Goal: Task Accomplishment & Management: Use online tool/utility

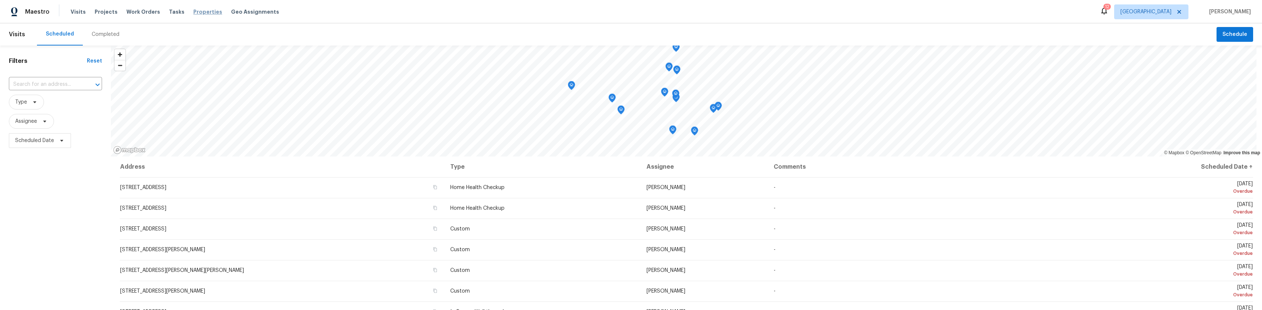
click at [197, 14] on span "Properties" at bounding box center [207, 11] width 29 height 7
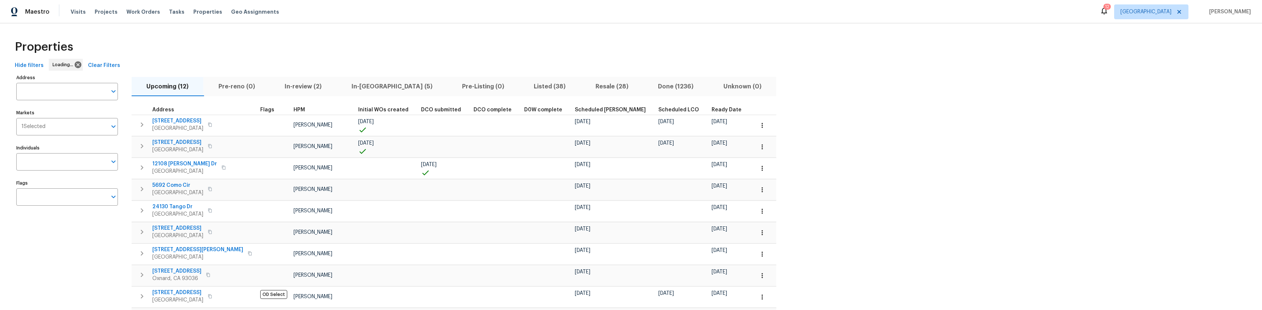
click at [314, 91] on span "In-review (2)" at bounding box center [303, 86] width 58 height 10
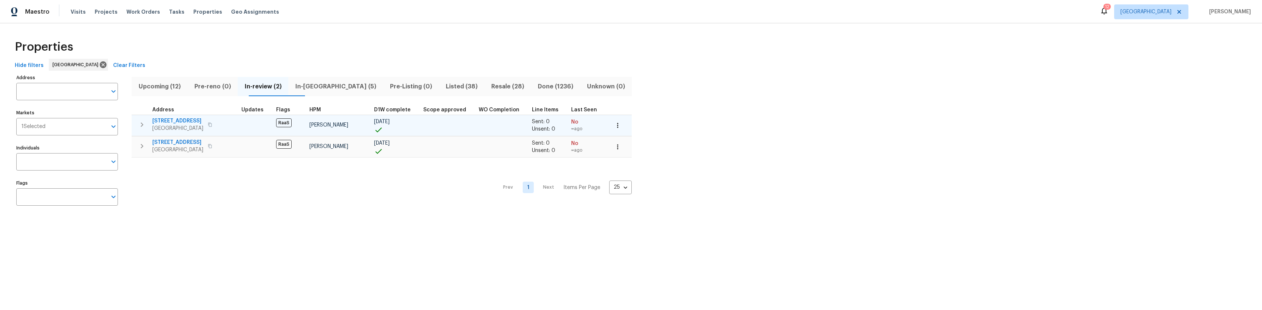
click at [177, 123] on span "16857 Chatsworth St" at bounding box center [177, 120] width 51 height 7
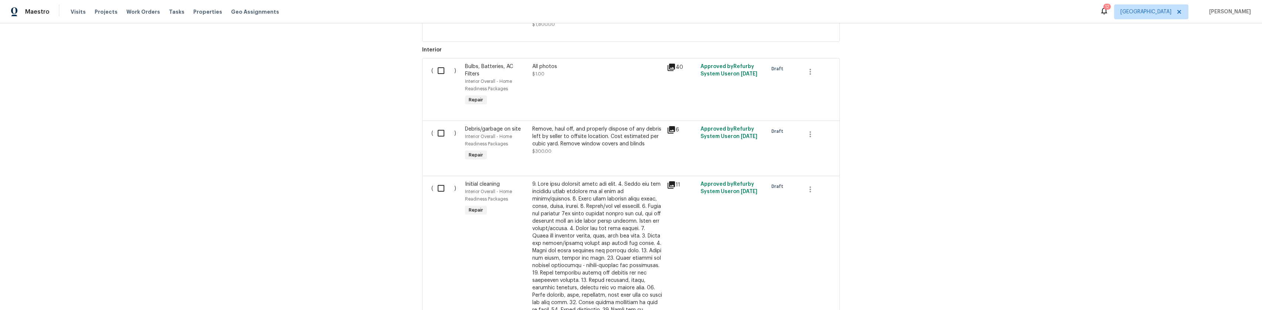
scroll to position [278, 0]
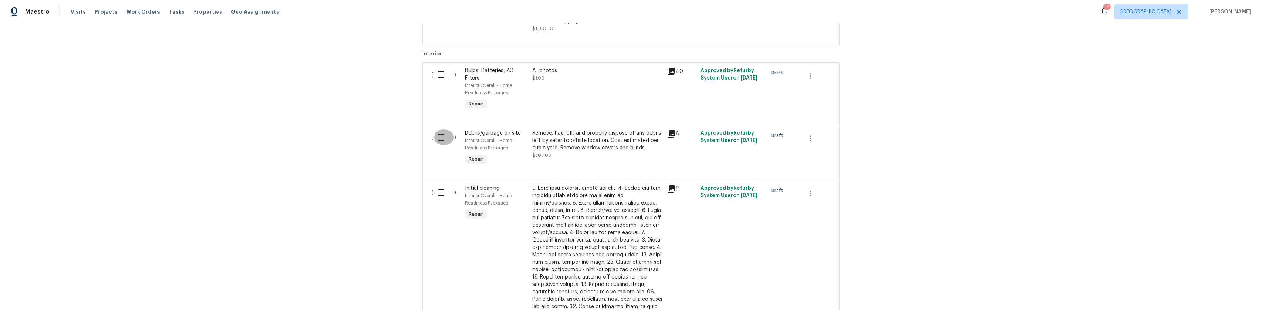
click at [437, 143] on input "checkbox" at bounding box center [443, 137] width 21 height 16
checkbox input "true"
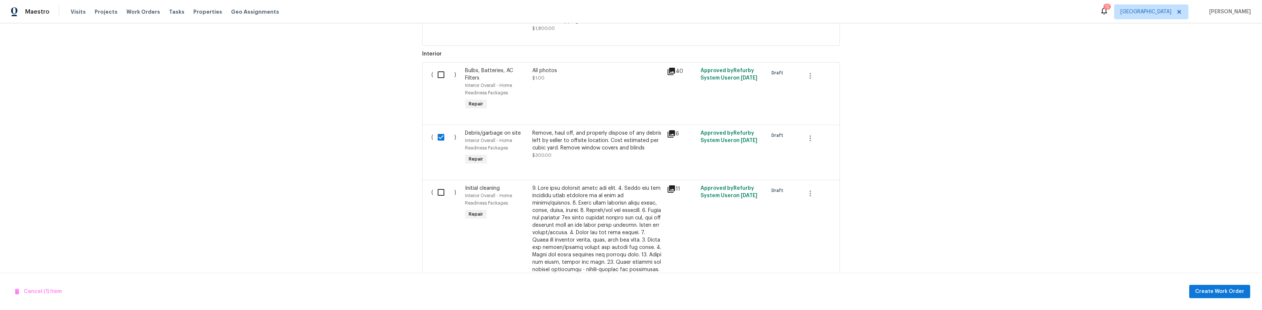
scroll to position [204, 0]
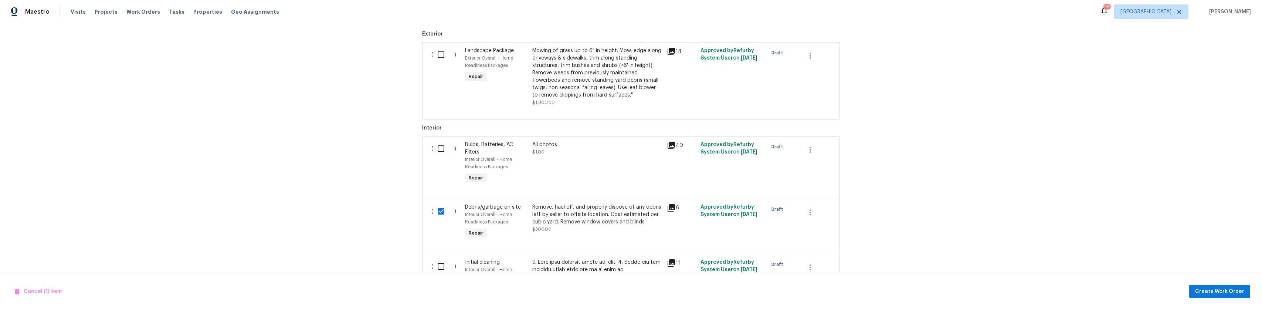
click at [586, 66] on div "Mowing of grass up to 6" in height. Mow, edge along driveways & sidewalks, trim…" at bounding box center [597, 73] width 130 height 52
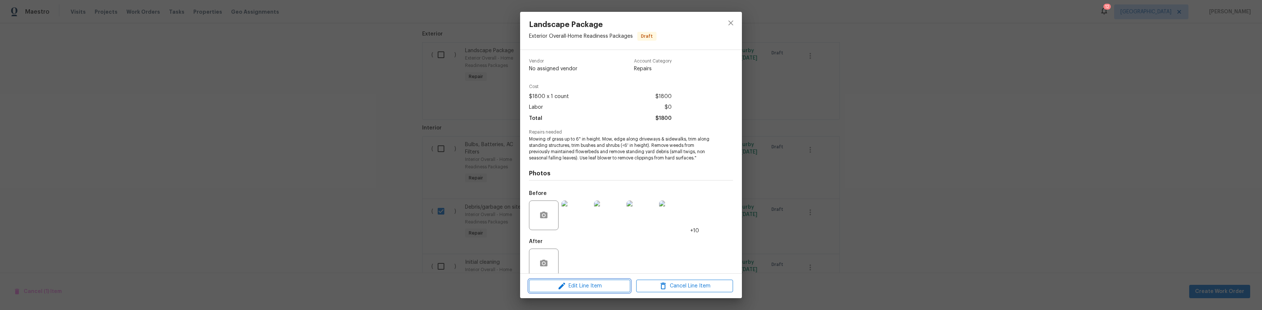
click at [601, 285] on span "Edit Line Item" at bounding box center [579, 285] width 97 height 9
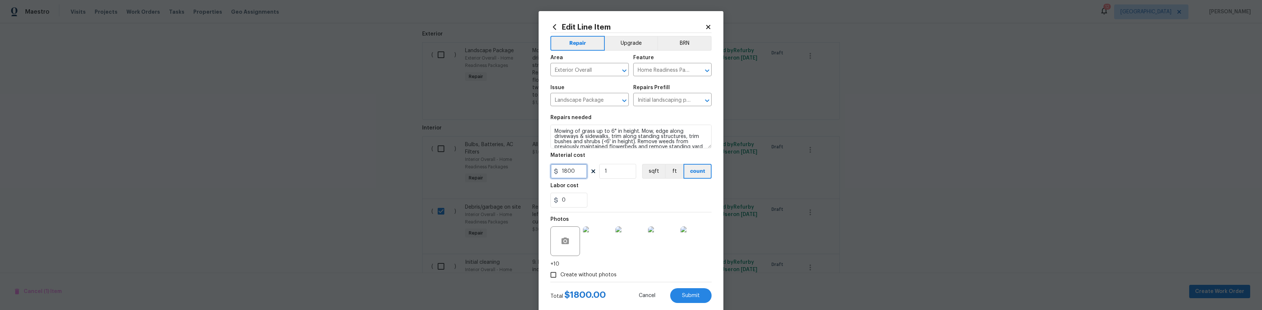
click at [565, 173] on input "1800" at bounding box center [568, 171] width 37 height 15
type input "450"
click at [643, 140] on textarea "Mowing of grass up to 6" in height. Mow, edge along driveways & sidewalks, trim…" at bounding box center [630, 137] width 161 height 24
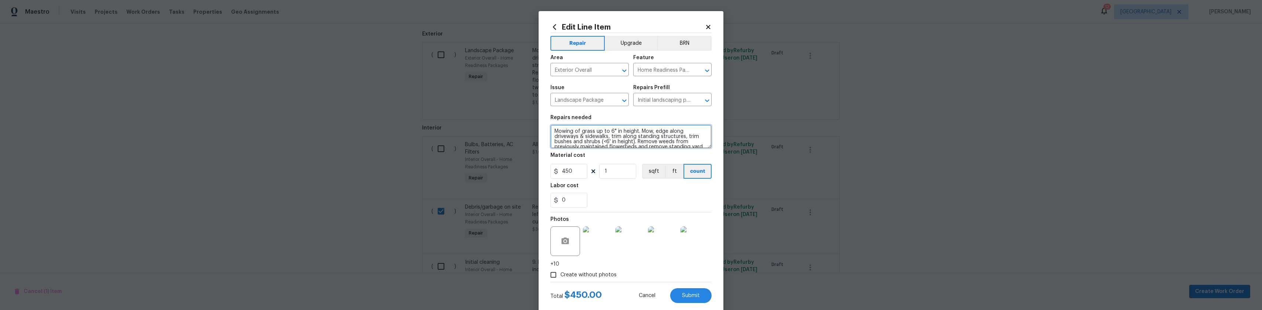
click at [643, 140] on textarea "Mowing of grass up to 6" in height. Mow, edge along driveways & sidewalks, trim…" at bounding box center [630, 137] width 161 height 24
type textarea "Mow front and back yard only"
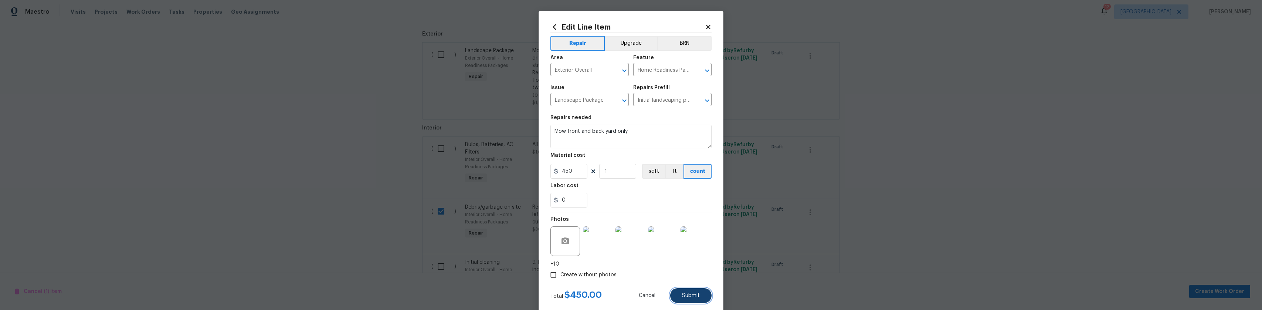
click at [689, 296] on span "Submit" at bounding box center [691, 296] width 18 height 6
checkbox input "false"
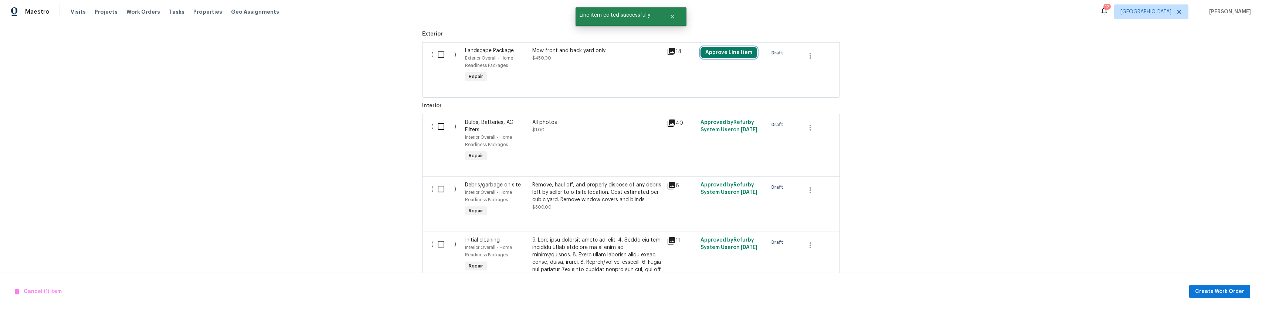
click at [741, 58] on button "Approve Line Item" at bounding box center [728, 52] width 57 height 11
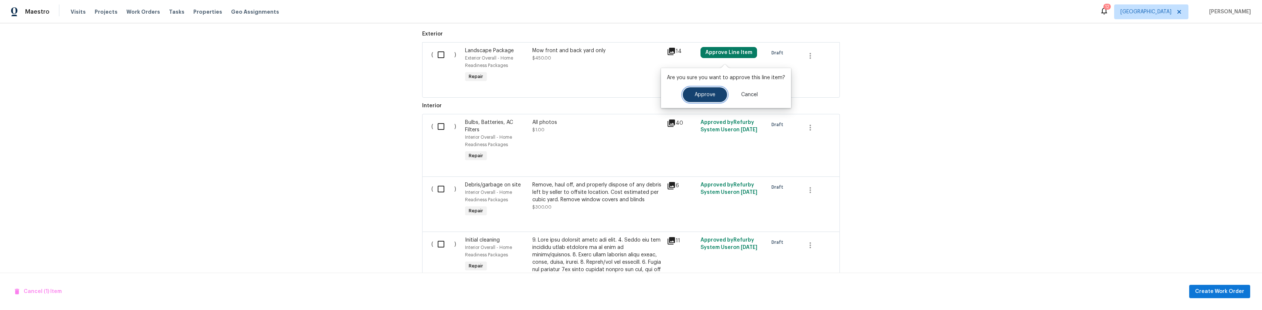
click at [715, 93] on button "Approve" at bounding box center [705, 94] width 44 height 15
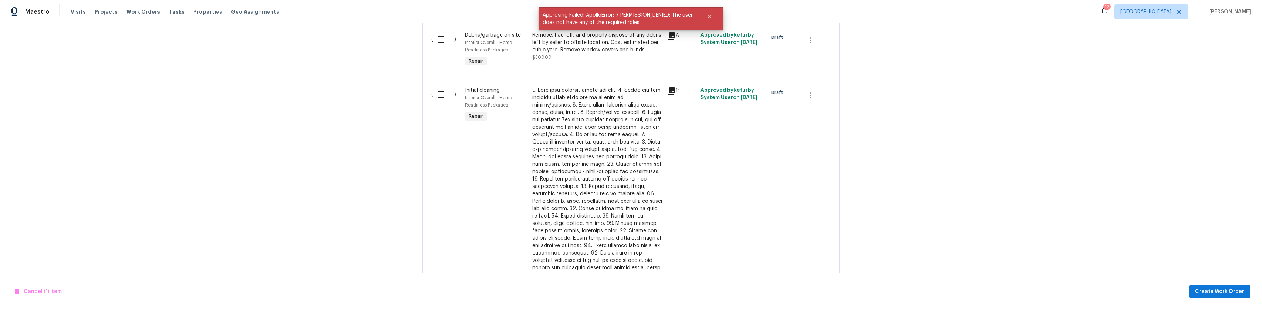
scroll to position [330, 0]
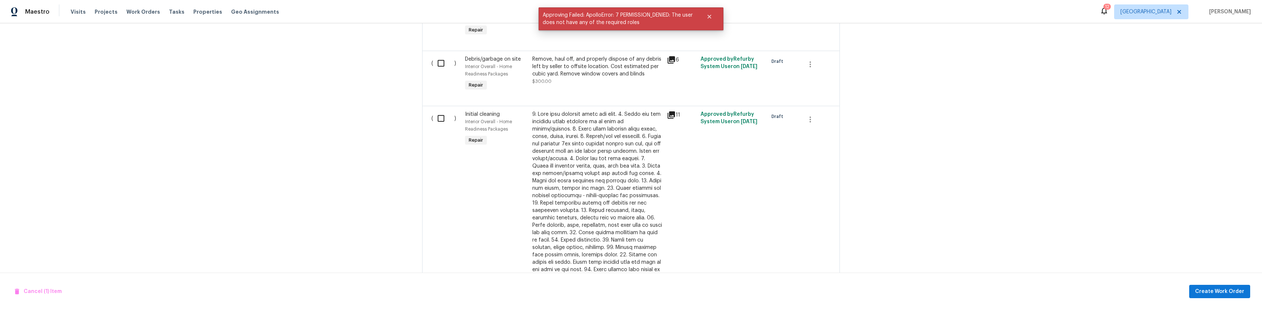
click at [553, 134] on div at bounding box center [597, 210] width 130 height 200
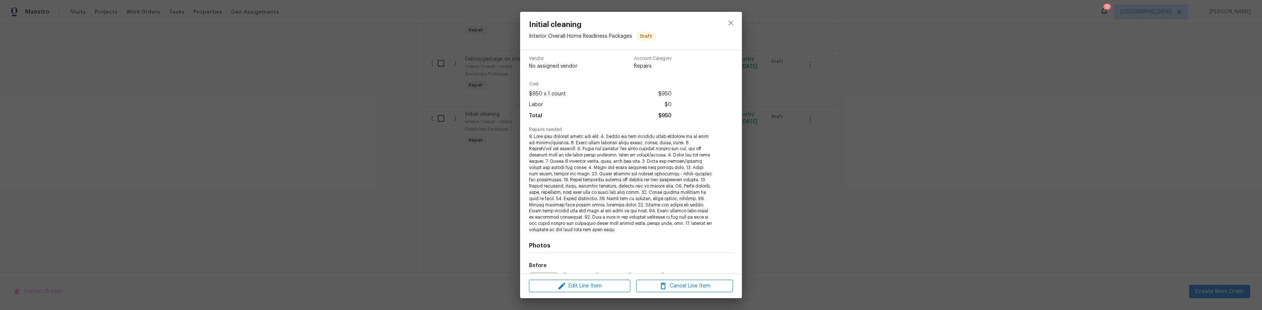
scroll to position [0, 0]
click at [575, 284] on span "Edit Line Item" at bounding box center [579, 285] width 97 height 9
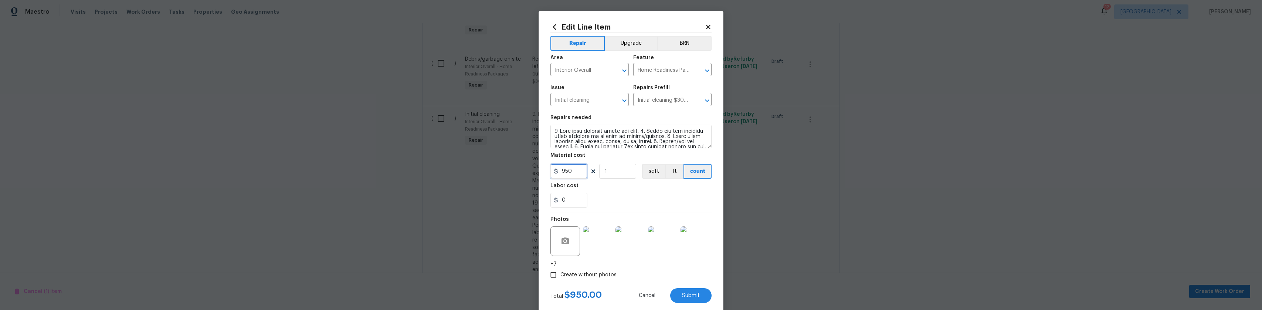
click at [577, 175] on input "950" at bounding box center [568, 171] width 37 height 15
type input "600"
click at [604, 183] on div "Labor cost" at bounding box center [630, 188] width 161 height 10
click at [679, 288] on button "Submit" at bounding box center [690, 295] width 41 height 15
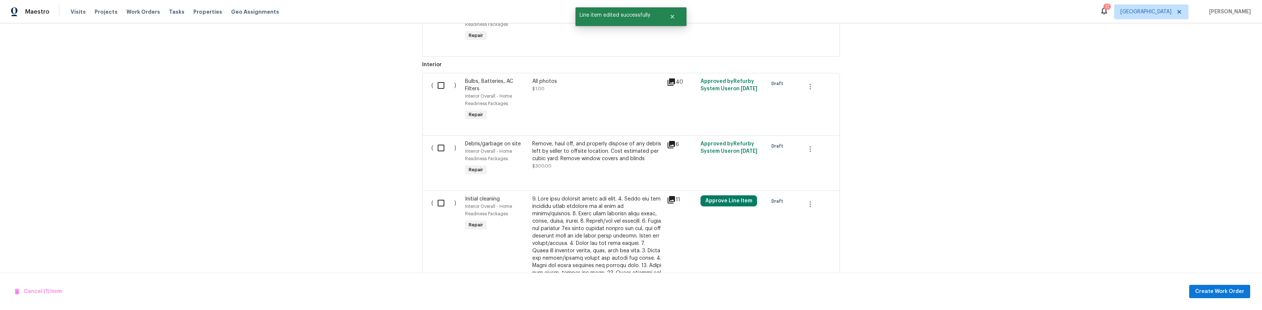
scroll to position [219, 0]
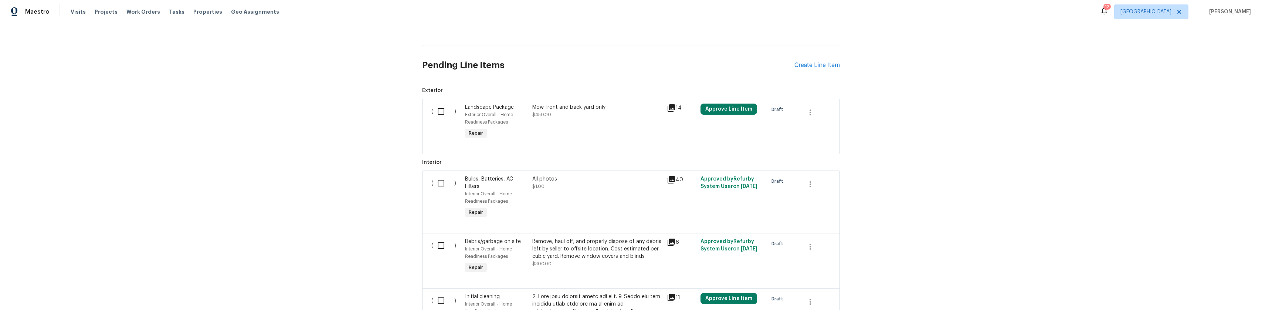
click at [439, 116] on input "checkbox" at bounding box center [443, 111] width 21 height 16
checkbox input "true"
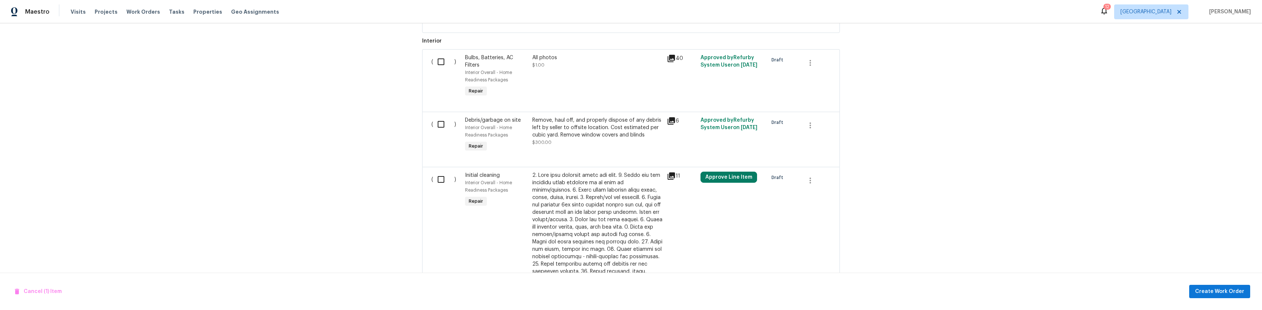
scroll to position [296, 0]
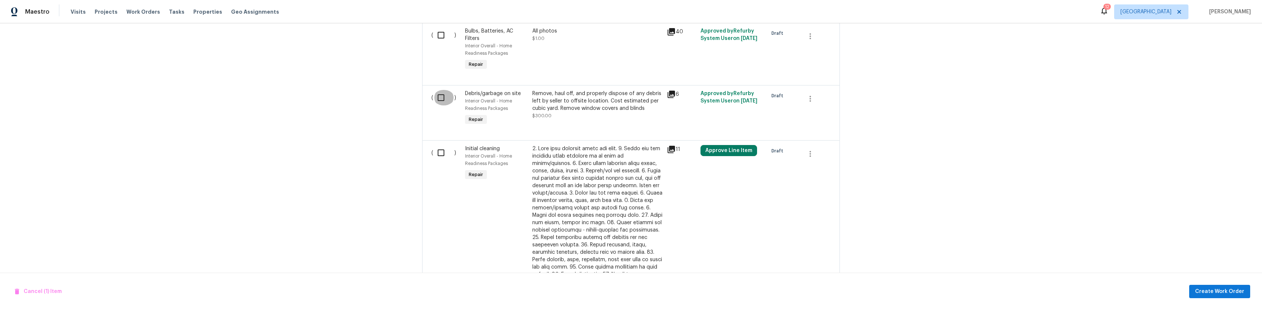
click at [436, 105] on input "checkbox" at bounding box center [443, 98] width 21 height 16
checkbox input "true"
click at [1197, 291] on button "Create Work Order" at bounding box center [1219, 292] width 61 height 14
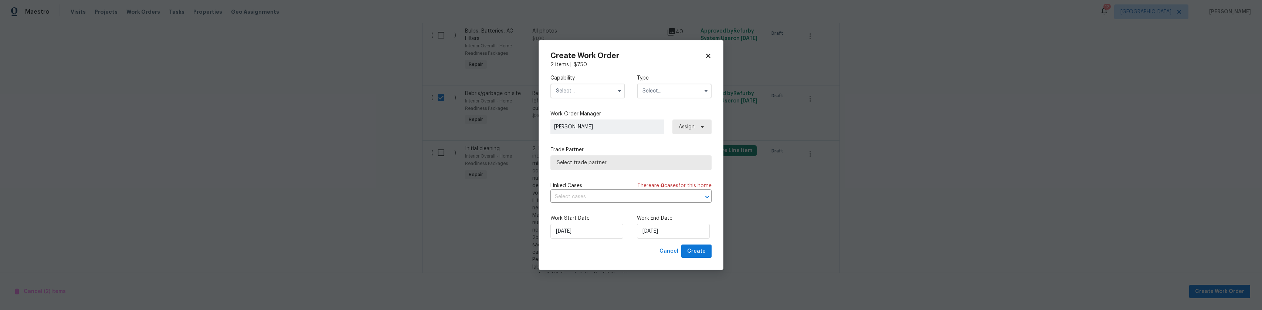
click at [608, 93] on input "text" at bounding box center [587, 91] width 75 height 15
click at [585, 123] on span "Landscaping Maintenance" at bounding box center [573, 116] width 31 height 13
type input "Landscaping Maintenance"
click at [663, 95] on input "text" at bounding box center [674, 91] width 75 height 15
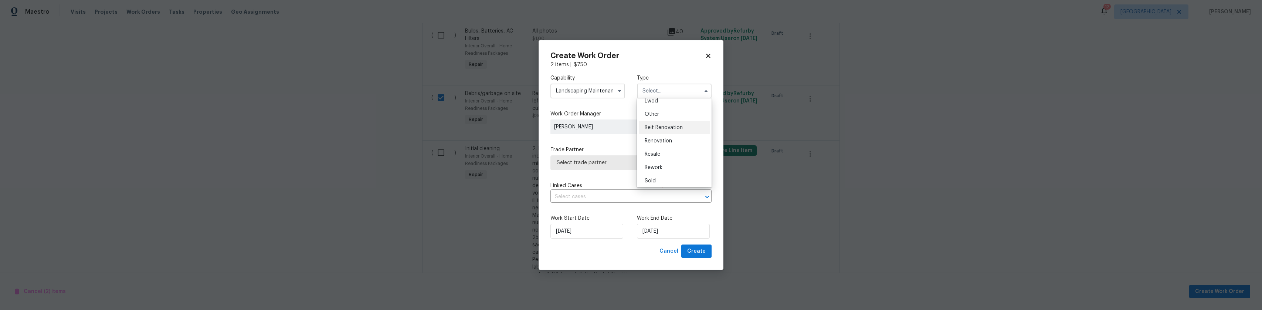
scroll to position [88, 0]
click at [663, 130] on div "Reit Renovation" at bounding box center [674, 125] width 71 height 13
type input "Reit Renovation"
click at [612, 161] on span "Select trade partner" at bounding box center [626, 162] width 138 height 7
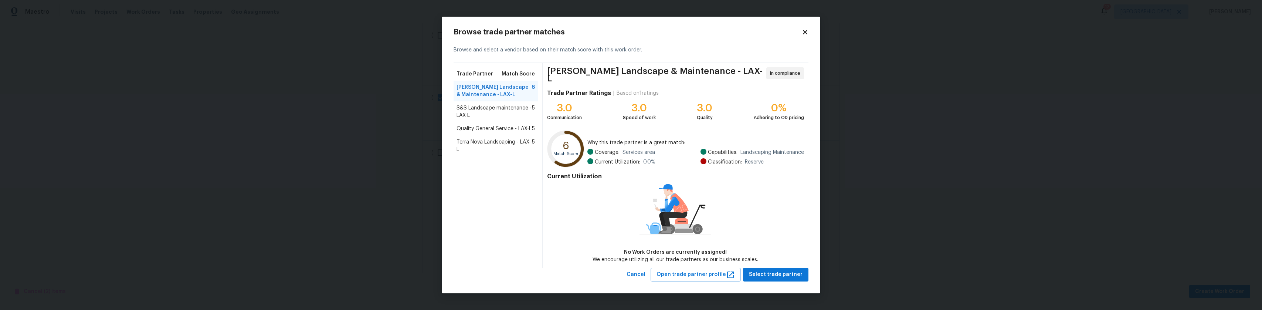
click at [496, 107] on span "S&S Landscape maintenance - LAX-L" at bounding box center [493, 111] width 75 height 15
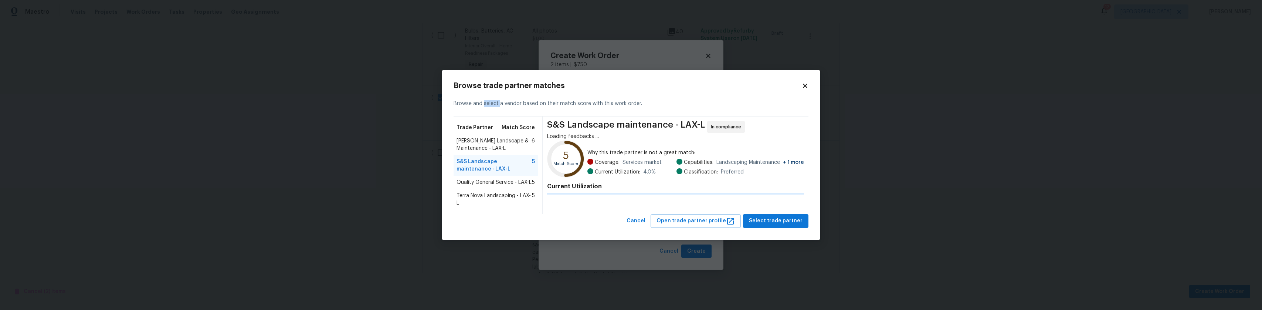
click at [496, 107] on div "Browse and select a vendor based on their match score with this work order." at bounding box center [630, 103] width 355 height 25
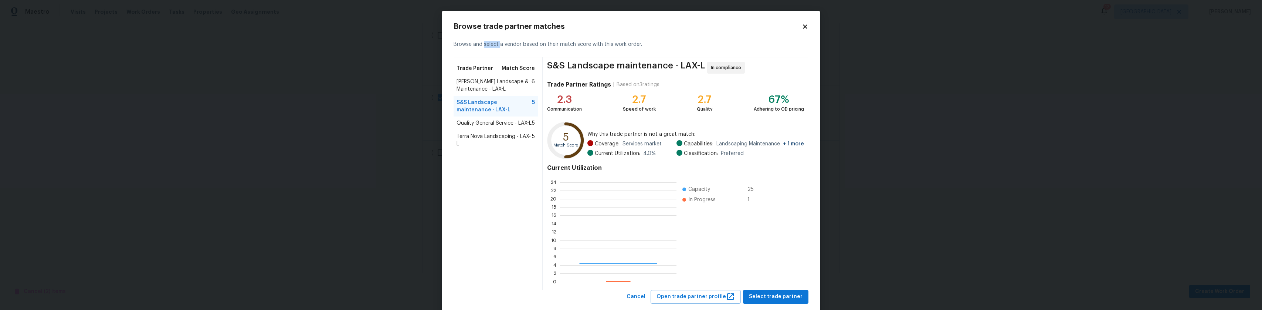
scroll to position [98, 111]
click at [499, 124] on span "Quality General Service - LAX-L" at bounding box center [493, 122] width 75 height 7
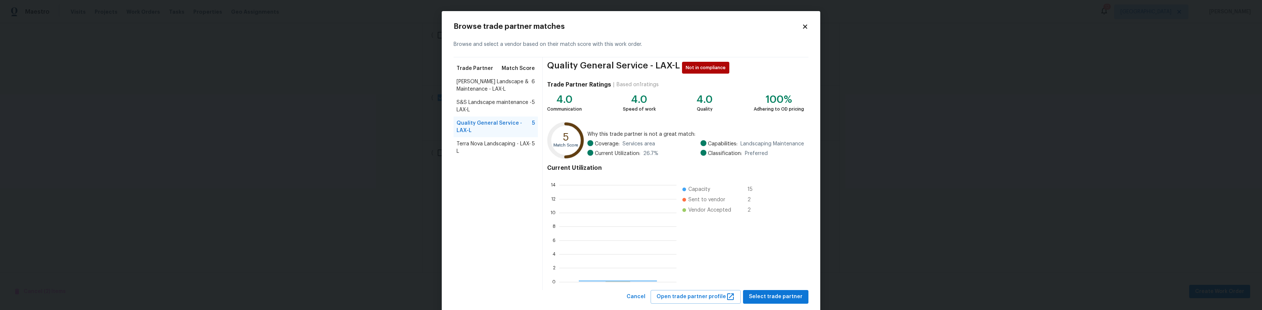
scroll to position [98, 111]
click at [786, 293] on span "Select trade partner" at bounding box center [776, 296] width 54 height 9
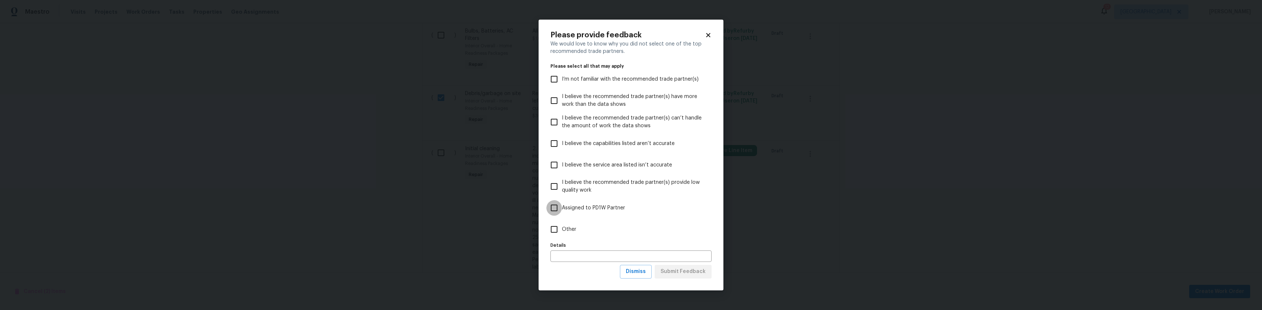
click at [558, 207] on input "Assigned to PD1W Partner" at bounding box center [554, 208] width 16 height 16
checkbox input "true"
click at [557, 223] on input "Other" at bounding box center [554, 229] width 16 height 16
checkbox input "true"
click at [555, 212] on input "Assigned to PD1W Partner" at bounding box center [554, 208] width 16 height 16
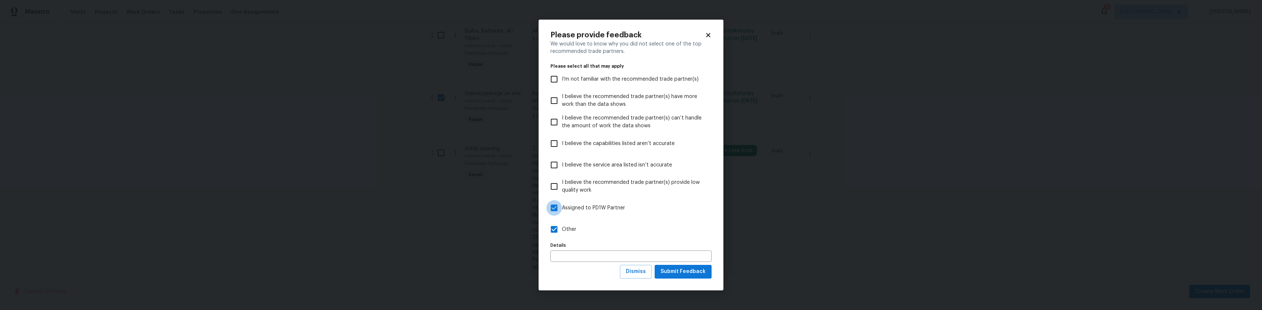
checkbox input "false"
click at [582, 252] on input "text" at bounding box center [630, 255] width 161 height 11
type input "already contacted do to short notice need job done asap"
click at [677, 273] on span "Submit Feedback" at bounding box center [682, 271] width 45 height 9
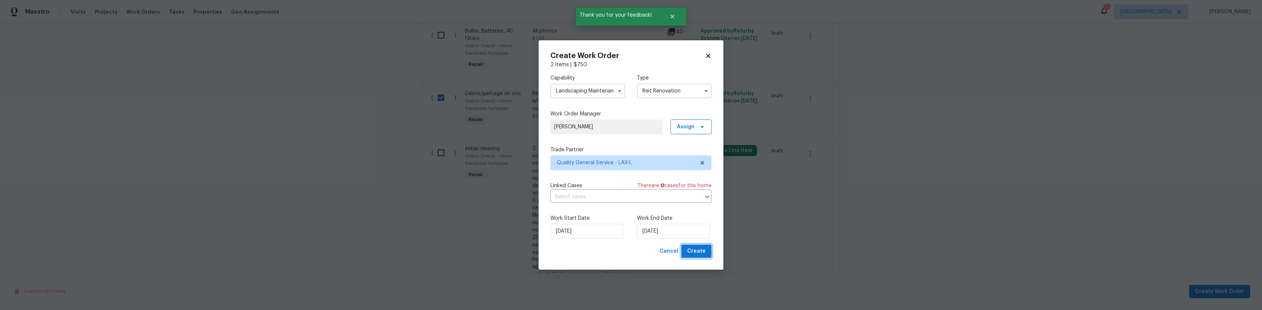
click at [706, 251] on button "Create" at bounding box center [696, 251] width 30 height 14
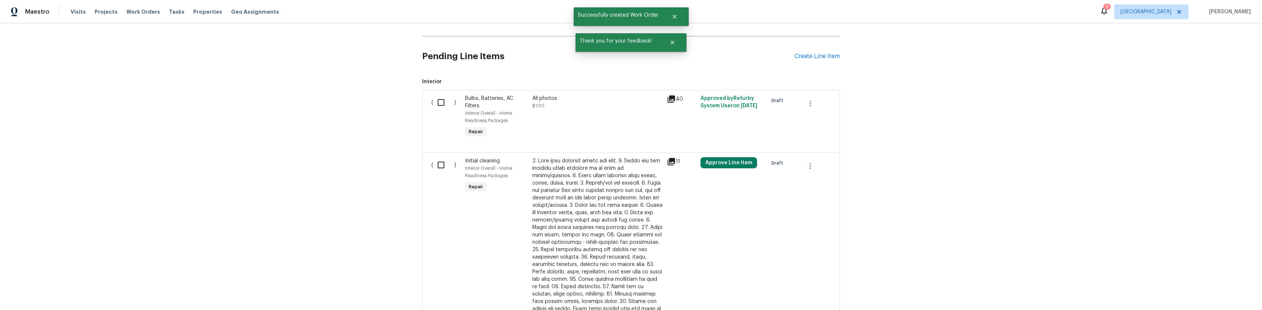
scroll to position [169, 0]
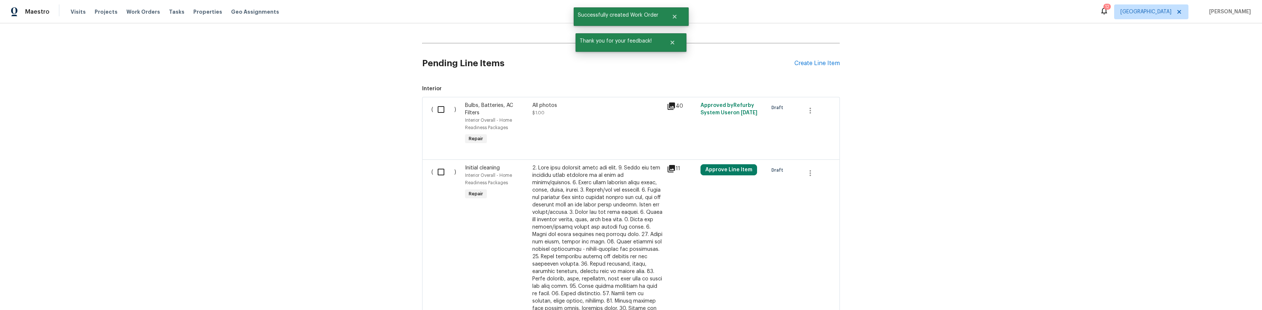
click at [442, 179] on input "checkbox" at bounding box center [443, 172] width 21 height 16
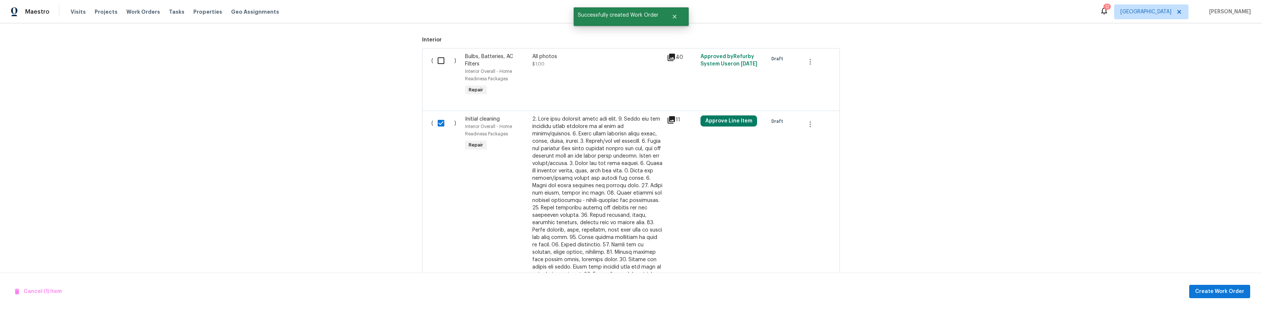
scroll to position [186, 0]
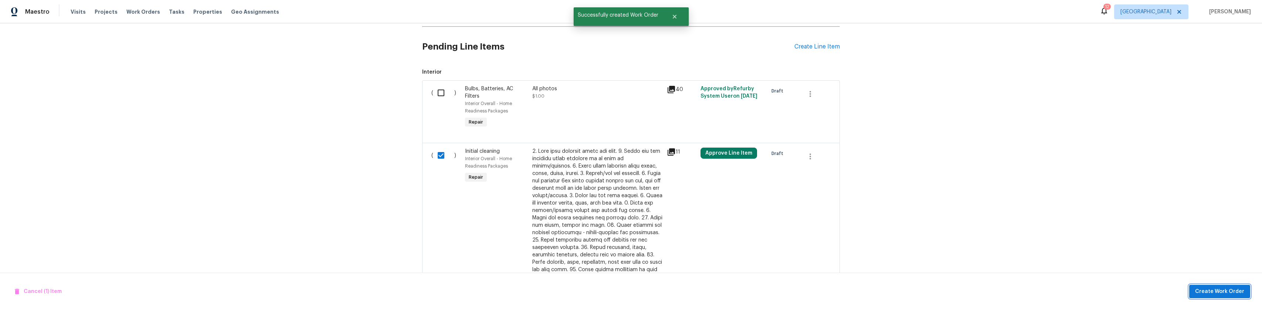
click at [1200, 293] on span "Create Work Order" at bounding box center [1219, 291] width 49 height 9
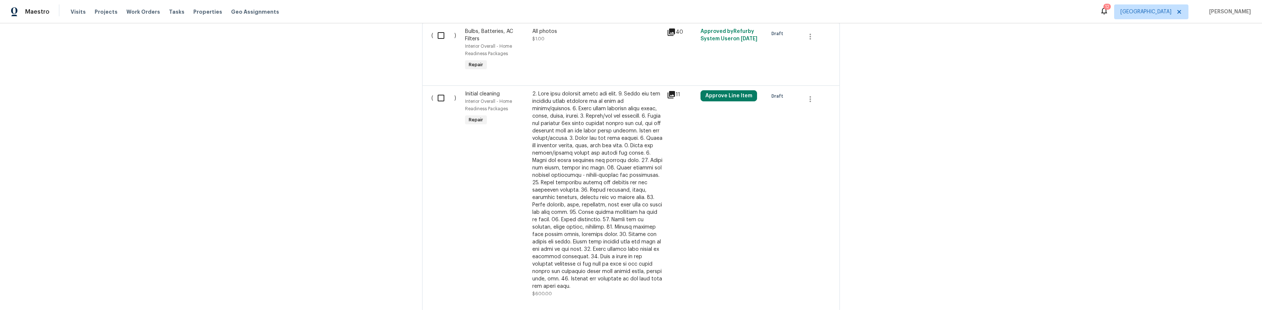
scroll to position [149, 0]
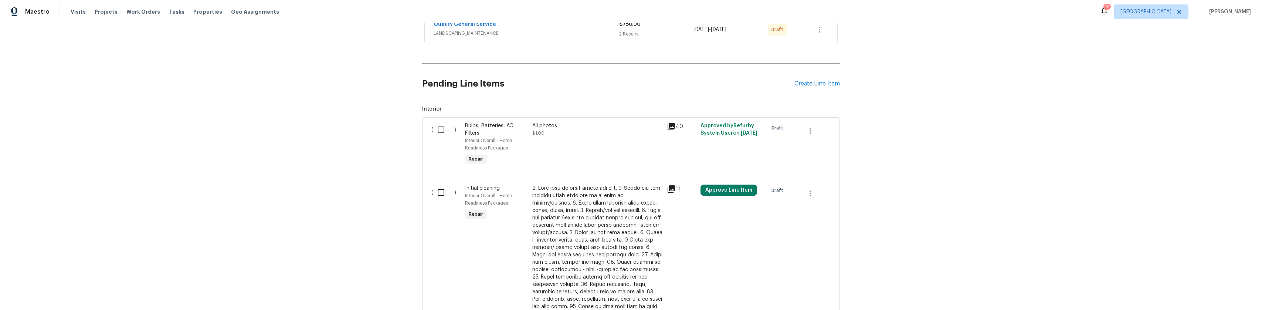
click at [436, 195] on input "checkbox" at bounding box center [443, 192] width 21 height 16
checkbox input "true"
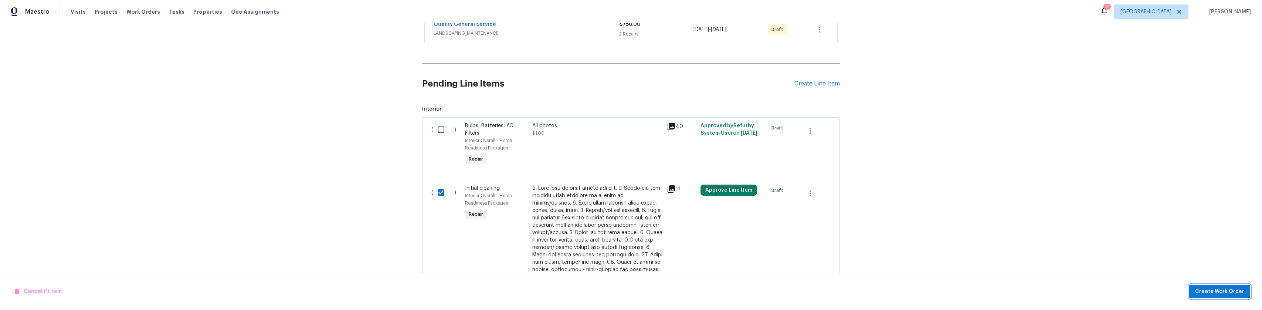
click at [1201, 288] on button "Create Work Order" at bounding box center [1219, 292] width 61 height 14
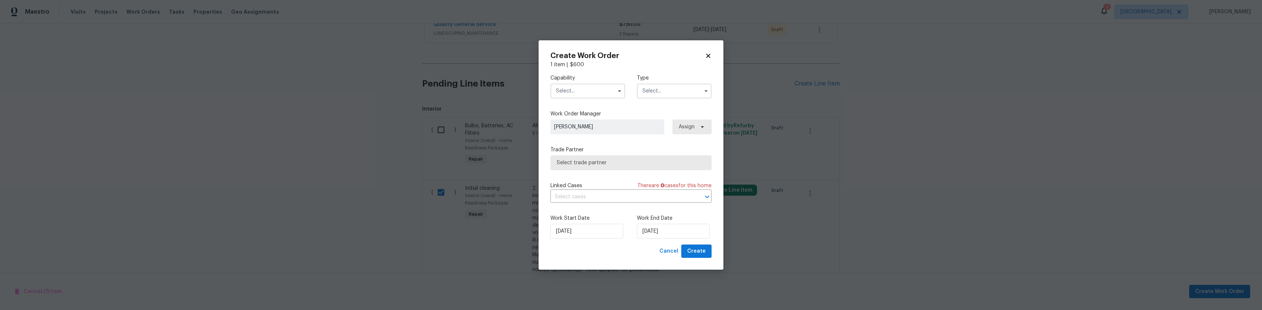
click at [603, 93] on input "text" at bounding box center [587, 91] width 75 height 15
click at [583, 141] on div "Cleaning" at bounding box center [587, 139] width 71 height 13
type input "Cleaning"
click at [691, 93] on input "text" at bounding box center [674, 91] width 75 height 15
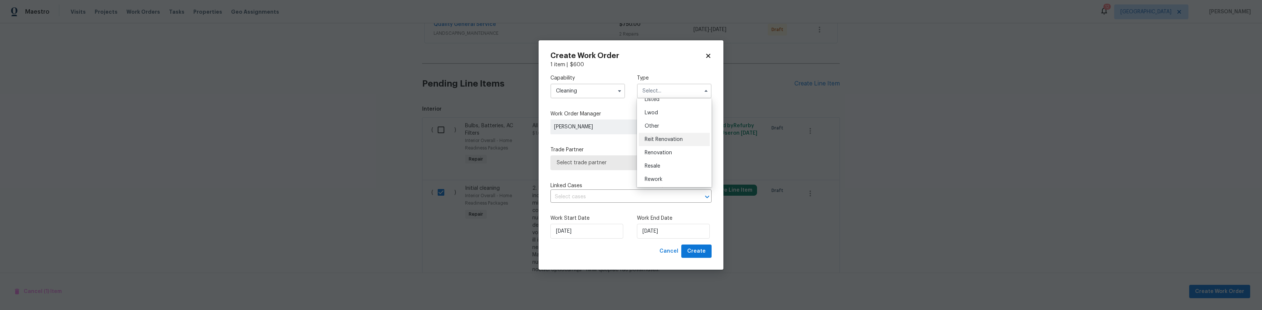
click at [671, 139] on span "Reit Renovation" at bounding box center [664, 139] width 38 height 5
type input "Reit Renovation"
click at [620, 161] on span "Select trade partner" at bounding box center [626, 162] width 138 height 7
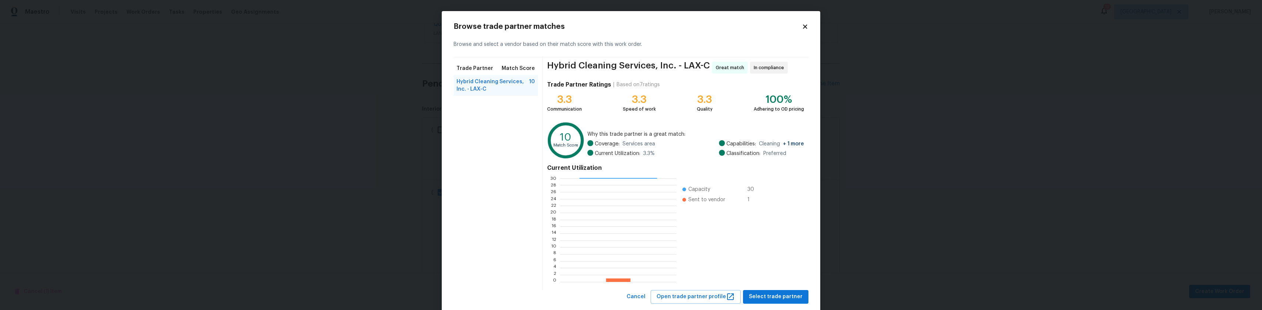
click at [492, 72] on div "Trade Partner Match Score" at bounding box center [495, 68] width 84 height 13
click at [504, 125] on div "Trade Partner Match Score Hybrid Cleaning Services, Inc. - LAX-C 10" at bounding box center [497, 173] width 89 height 232
click at [529, 82] on span "10" at bounding box center [532, 85] width 6 height 15
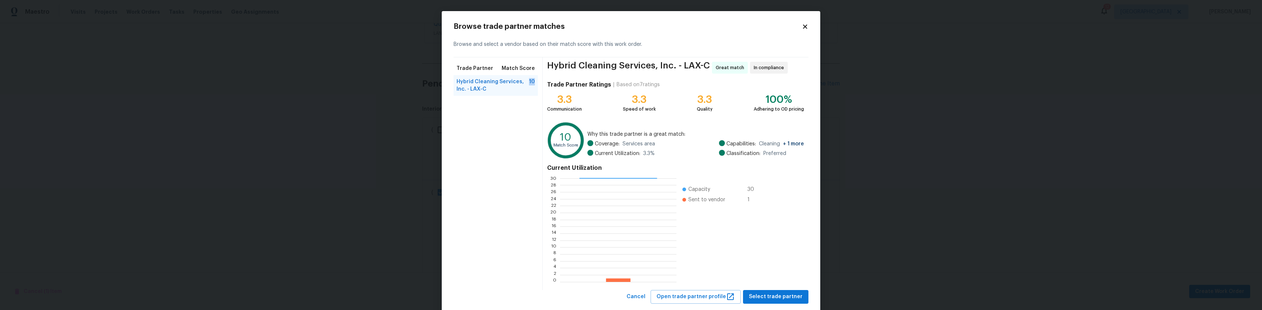
click at [529, 82] on span "10" at bounding box center [532, 85] width 6 height 15
click at [492, 81] on span "Hybrid Cleaning Services, Inc. - LAX-C" at bounding box center [492, 85] width 72 height 15
click at [486, 90] on span "Hybrid Cleaning Services, Inc. - LAX-C" at bounding box center [492, 85] width 72 height 15
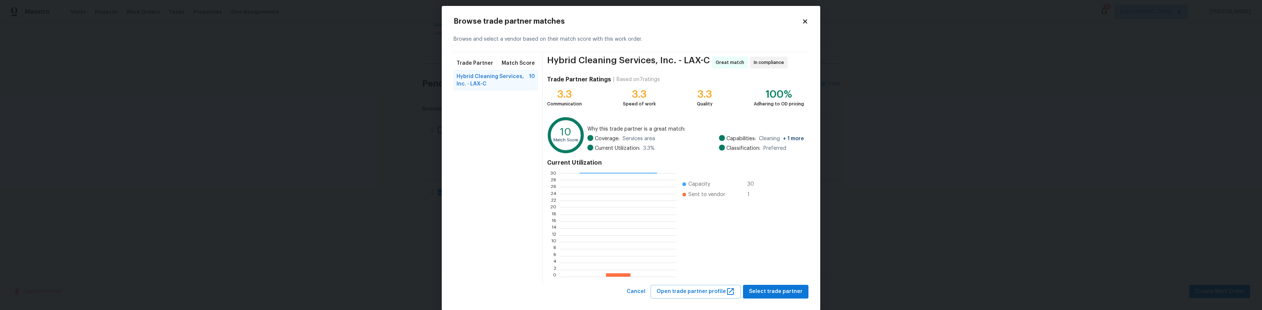
scroll to position [16, 0]
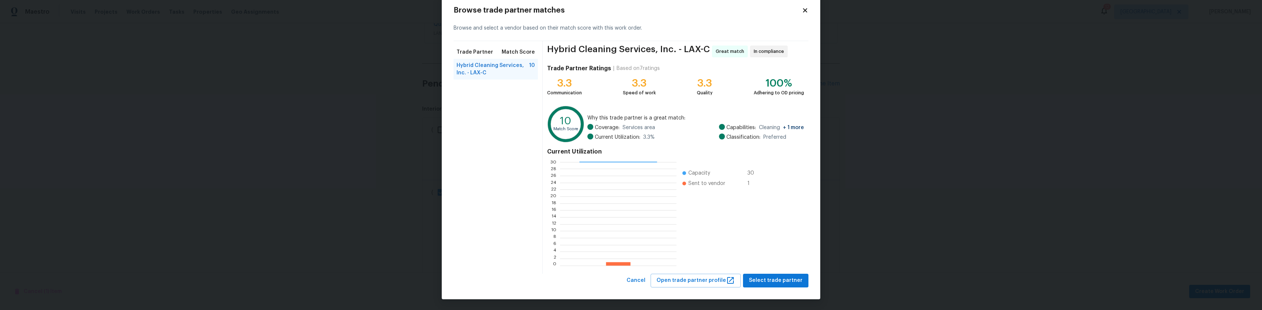
click at [801, 14] on div "Browse trade partner matches" at bounding box center [630, 10] width 355 height 7
click at [802, 11] on icon at bounding box center [805, 10] width 7 height 7
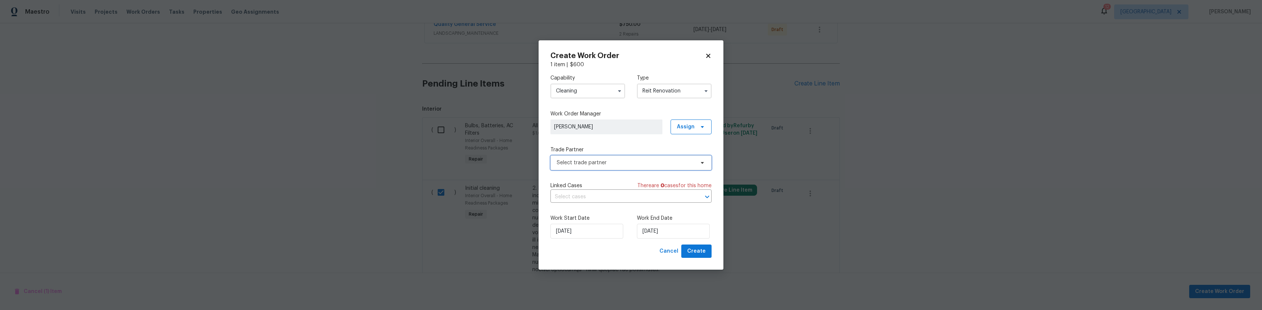
scroll to position [0, 0]
click at [592, 93] on input "Cleaning" at bounding box center [587, 91] width 75 height 15
click at [581, 155] on span "Cleaning Maintenance" at bounding box center [585, 152] width 54 height 5
type input "Cleaning Maintenance"
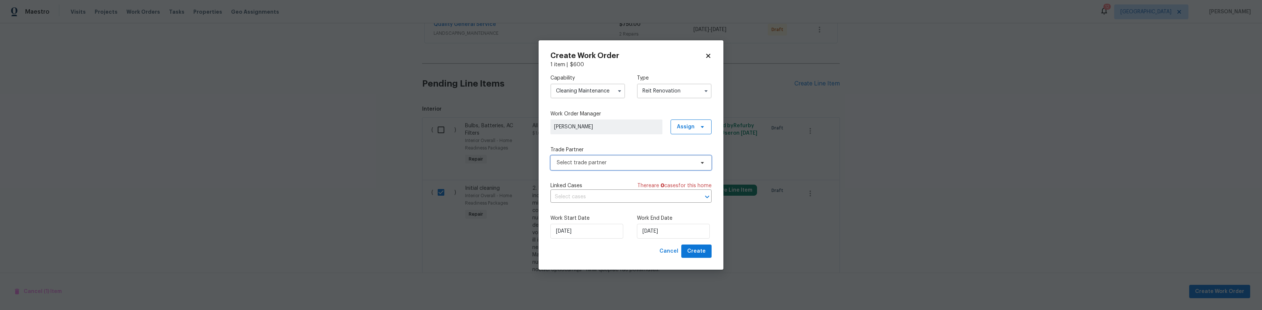
click at [684, 159] on span "Select trade partner" at bounding box center [626, 162] width 138 height 7
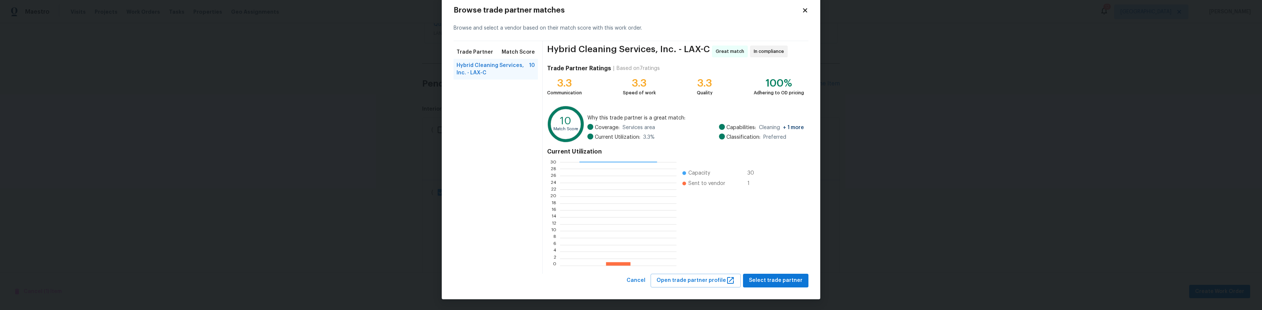
scroll to position [0, 0]
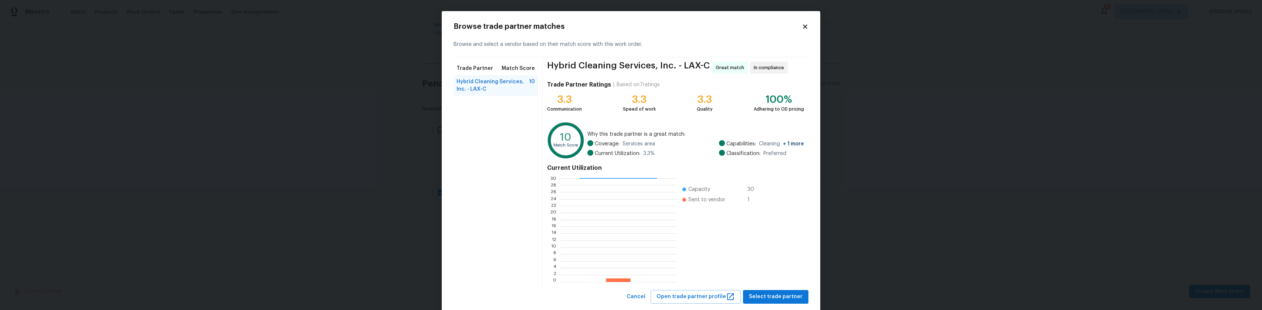
click at [803, 26] on icon at bounding box center [805, 26] width 4 height 4
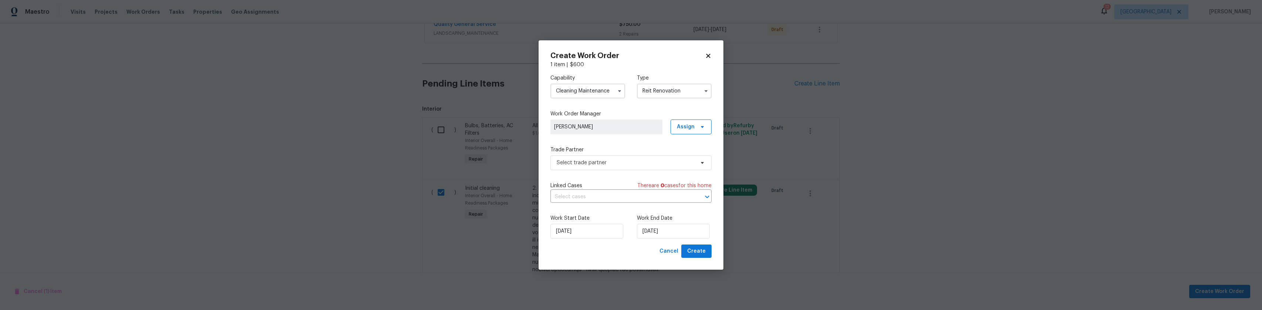
click at [705, 56] on icon at bounding box center [708, 55] width 7 height 7
checkbox input "false"
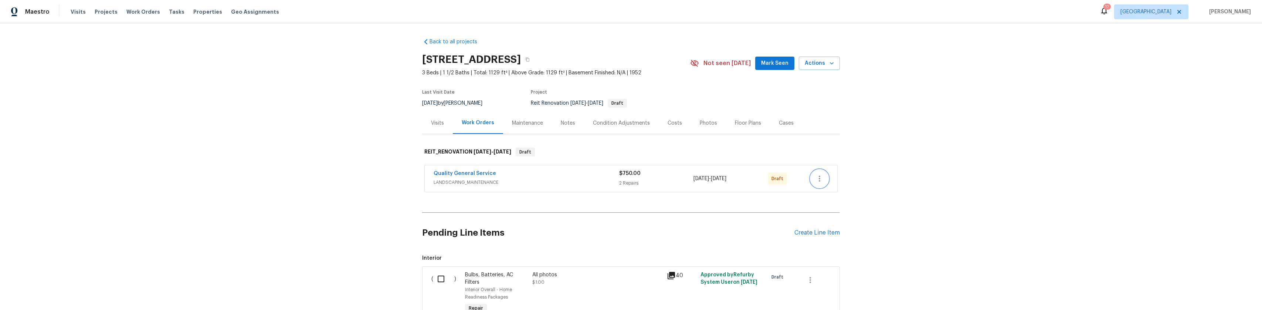
click at [815, 183] on icon "button" at bounding box center [819, 178] width 9 height 9
click at [827, 187] on li "Send to Vendor" at bounding box center [849, 183] width 82 height 12
click at [938, 164] on div at bounding box center [631, 155] width 1262 height 310
